Goal: Task Accomplishment & Management: Complete application form

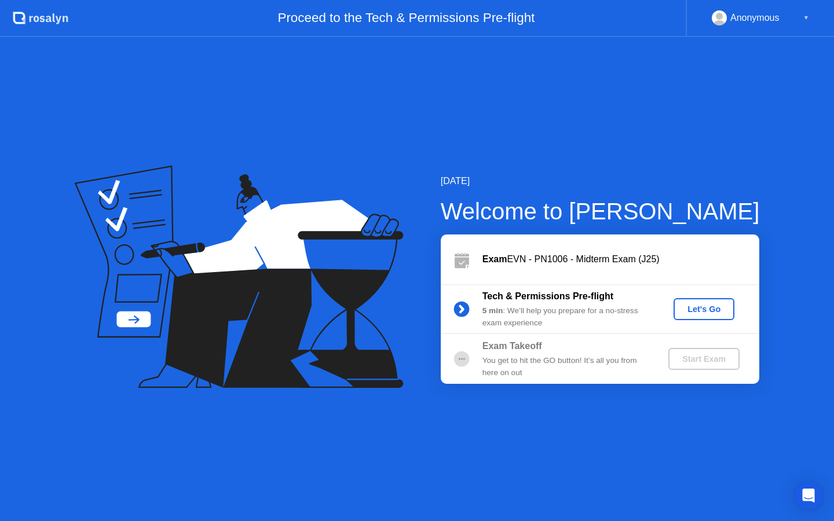
click at [705, 306] on div "Let's Go" at bounding box center [704, 309] width 52 height 9
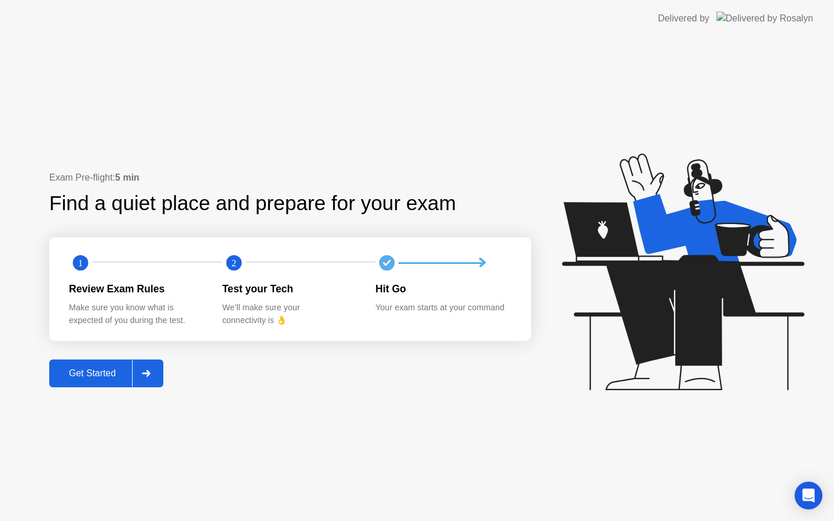
click at [99, 373] on div "Get Started" at bounding box center [92, 373] width 79 height 10
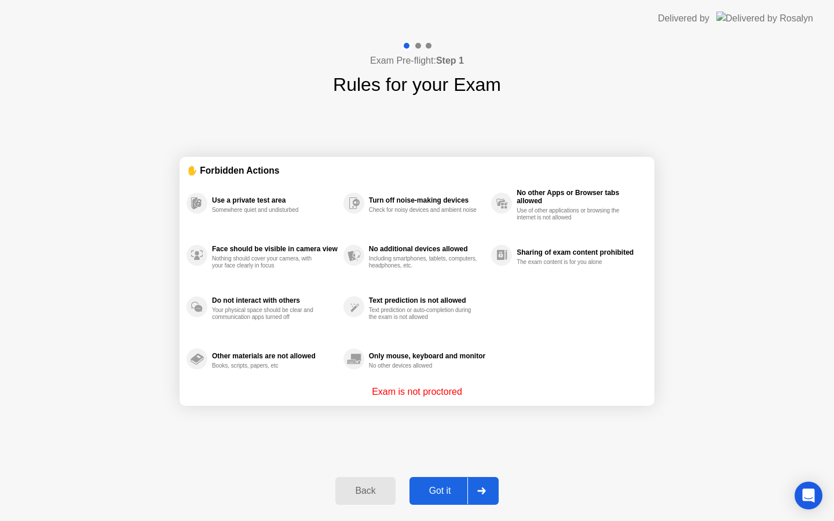
click at [437, 482] on button "Got it" at bounding box center [453, 491] width 89 height 28
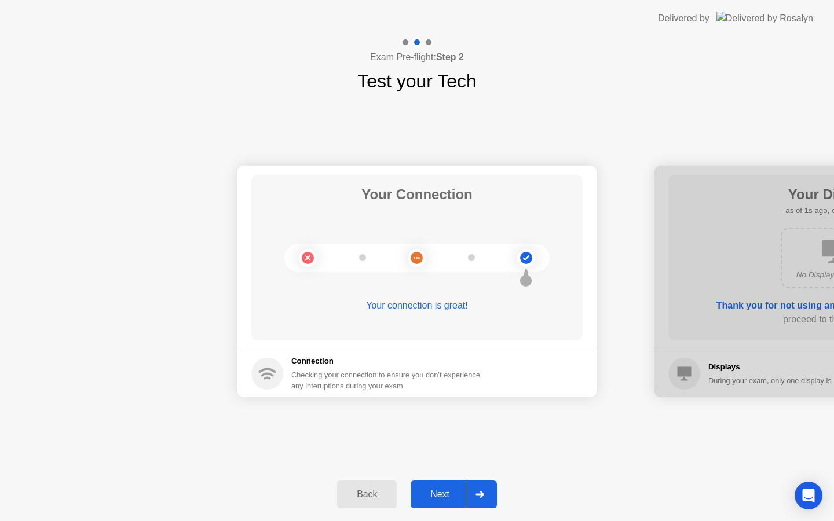
click at [457, 500] on div "Next" at bounding box center [440, 494] width 52 height 10
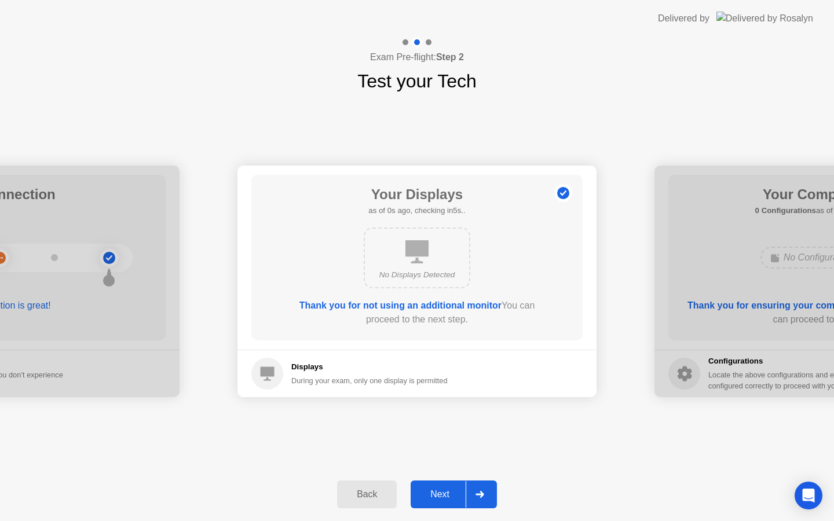
click at [457, 500] on div "Next" at bounding box center [440, 494] width 52 height 10
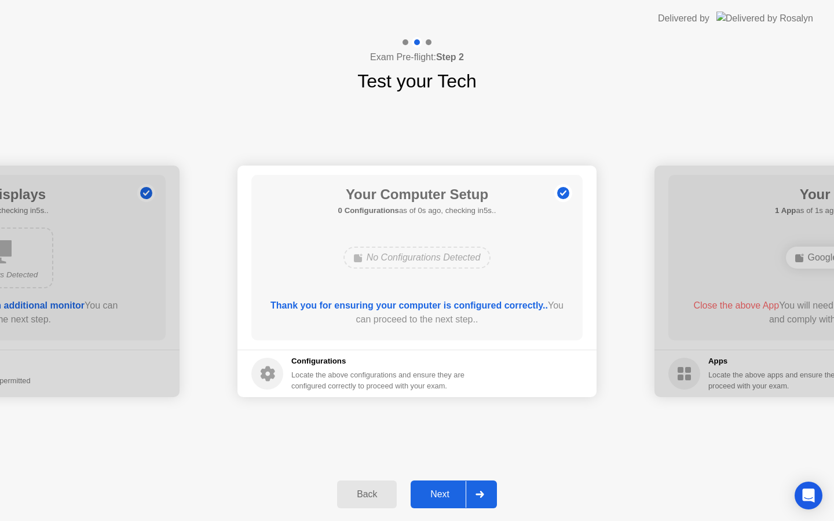
click at [457, 500] on div "Next" at bounding box center [440, 494] width 52 height 10
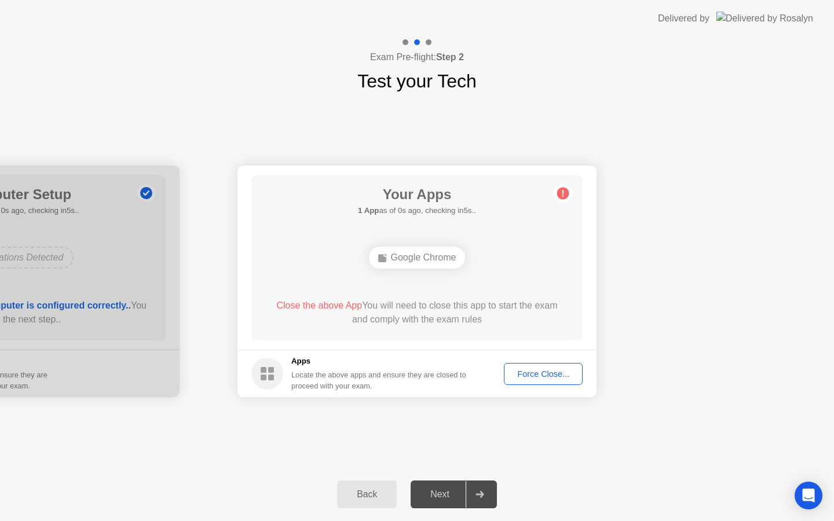
click at [457, 500] on div "Next" at bounding box center [440, 494] width 52 height 10
click at [536, 372] on div "Force Close..." at bounding box center [543, 373] width 71 height 9
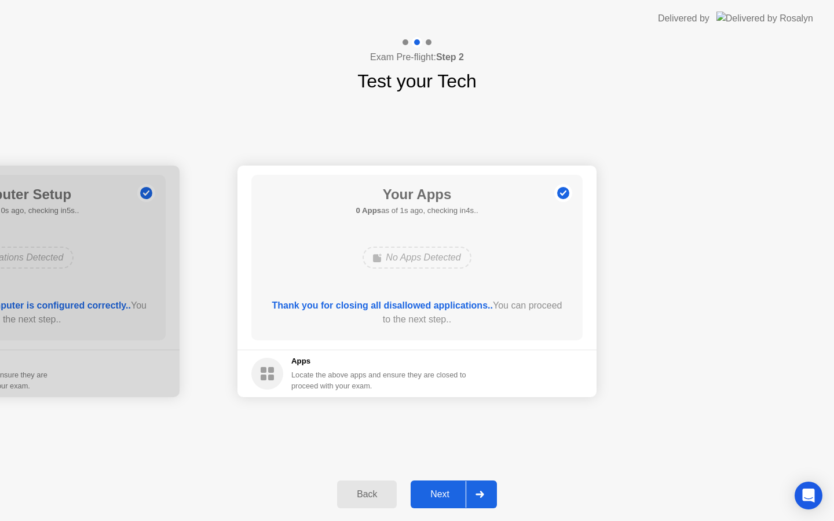
click at [439, 491] on div "Next" at bounding box center [440, 494] width 52 height 10
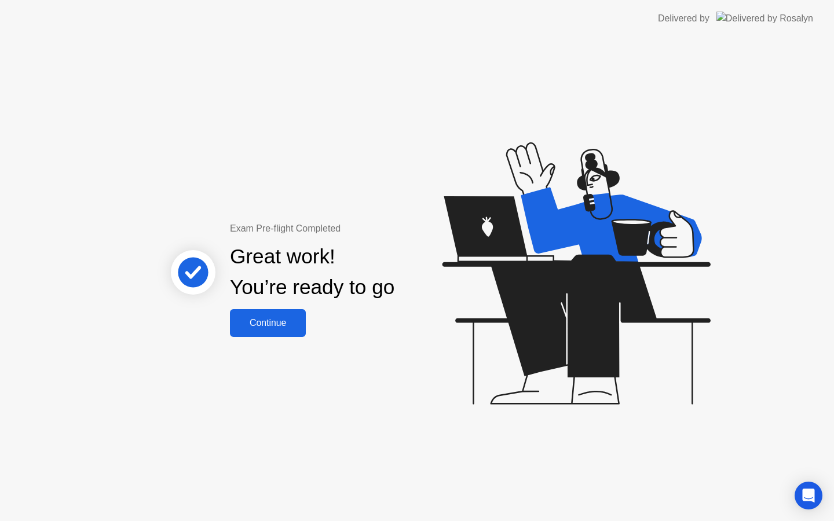
click at [265, 312] on button "Continue" at bounding box center [268, 323] width 76 height 28
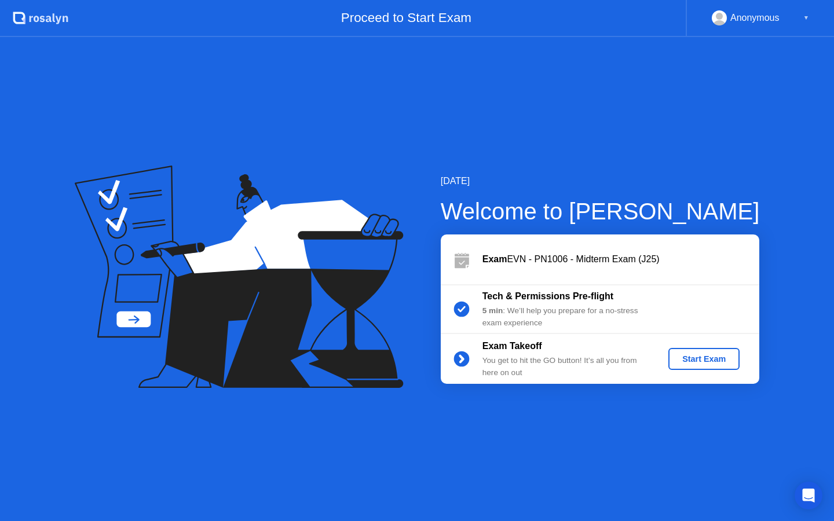
click at [729, 361] on div "Start Exam" at bounding box center [704, 358] width 62 height 9
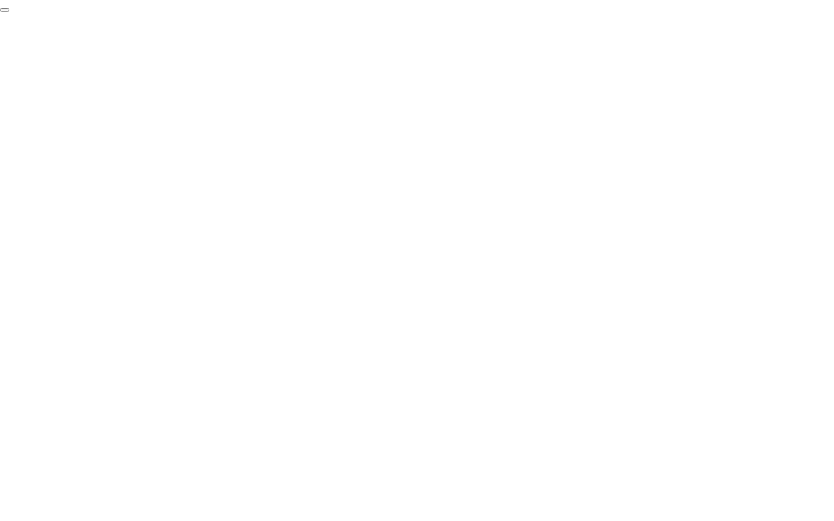
click div "End Proctoring Session"
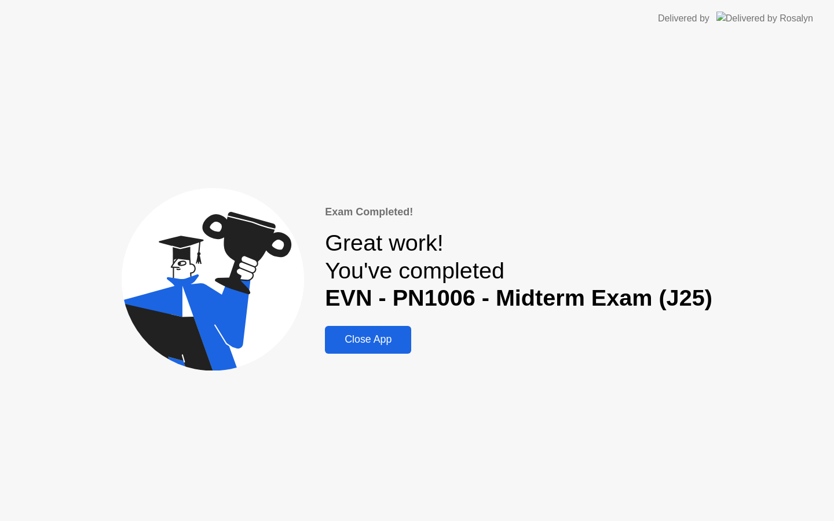
click at [352, 334] on div "Close App" at bounding box center [367, 340] width 79 height 12
